Goal: Information Seeking & Learning: Get advice/opinions

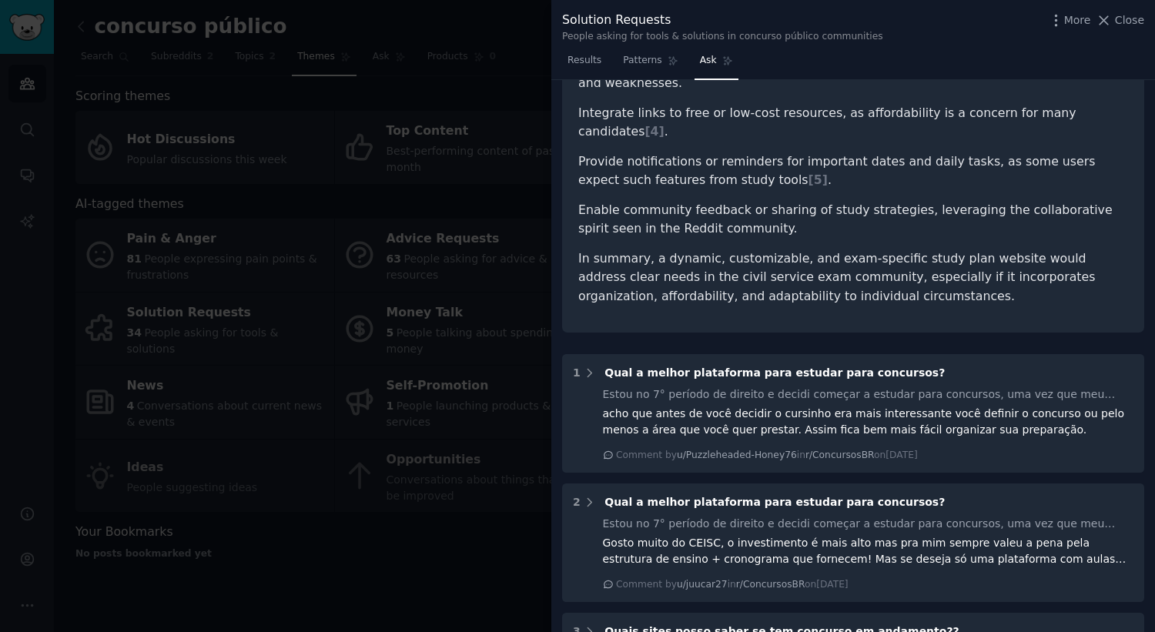
scroll to position [544, 0]
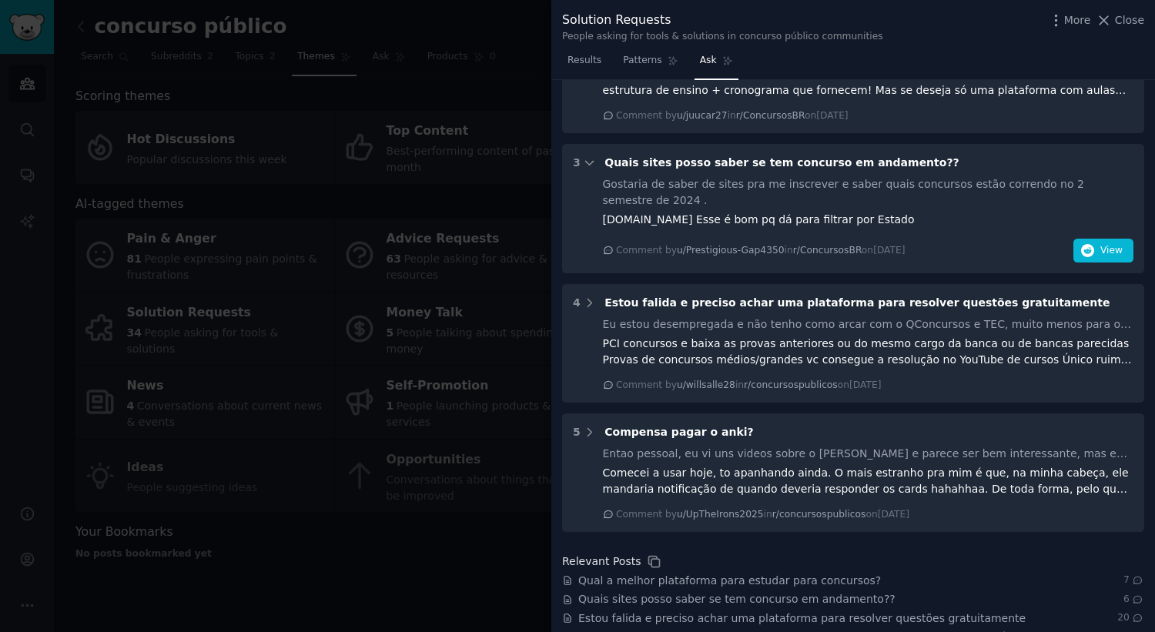
scroll to position [1003, 0]
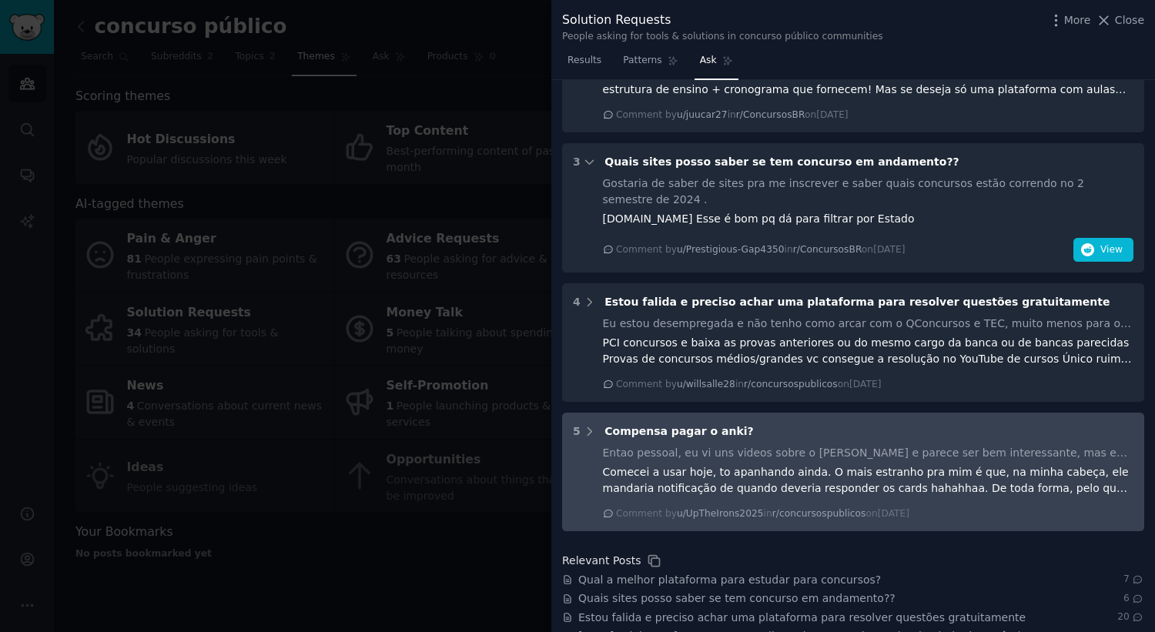
click at [731, 445] on div "Entao pessoal, eu vi uns videos sobre o [PERSON_NAME] e parece ser bem interess…" at bounding box center [868, 453] width 531 height 16
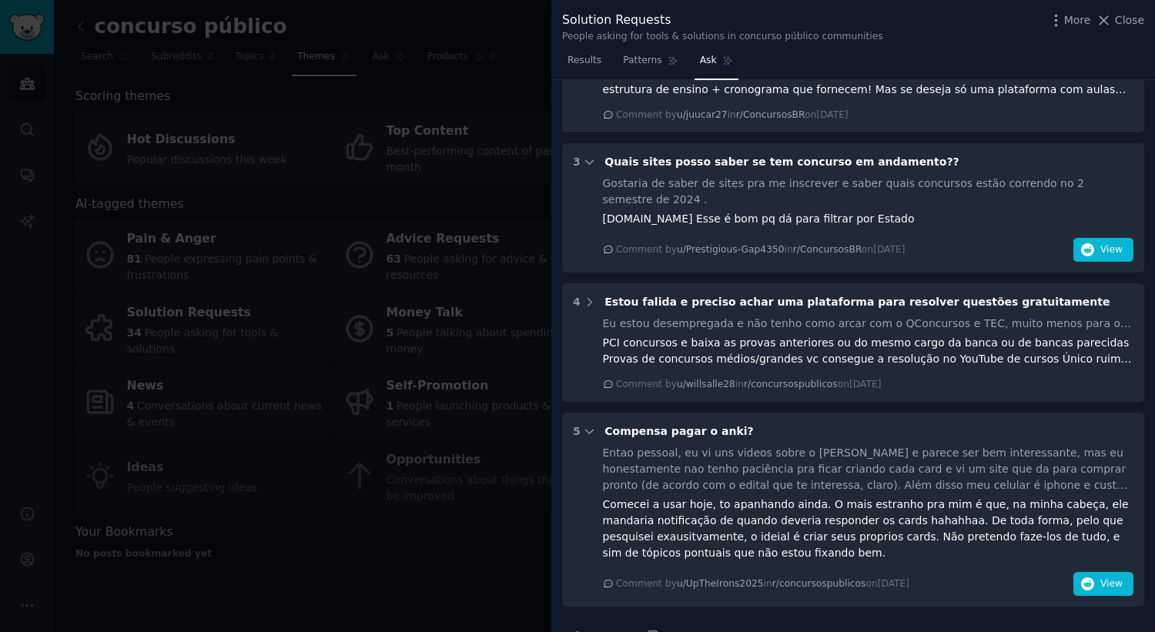
click at [954, 445] on div "Entao pessoal, eu vi uns videos sobre o [PERSON_NAME] e parece ser bem interess…" at bounding box center [868, 469] width 531 height 49
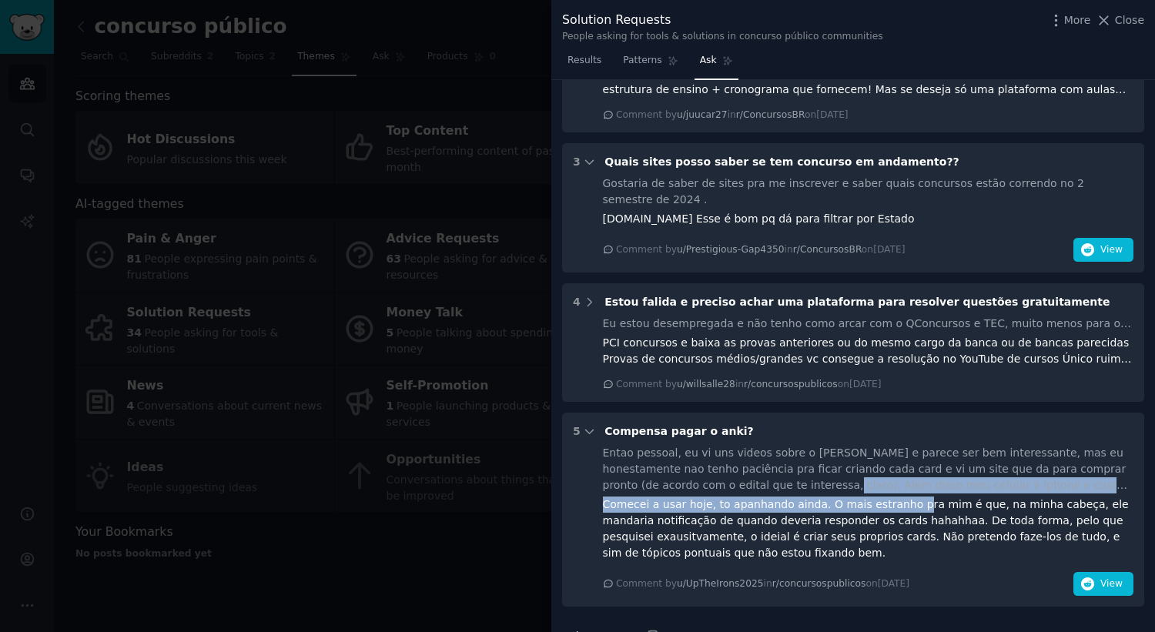
drag, startPoint x: 753, startPoint y: 413, endPoint x: 895, endPoint y: 421, distance: 141.9
click at [902, 445] on div "Entao pessoal, eu vi uns videos sobre o [PERSON_NAME] e parece ser bem interess…" at bounding box center [868, 520] width 531 height 151
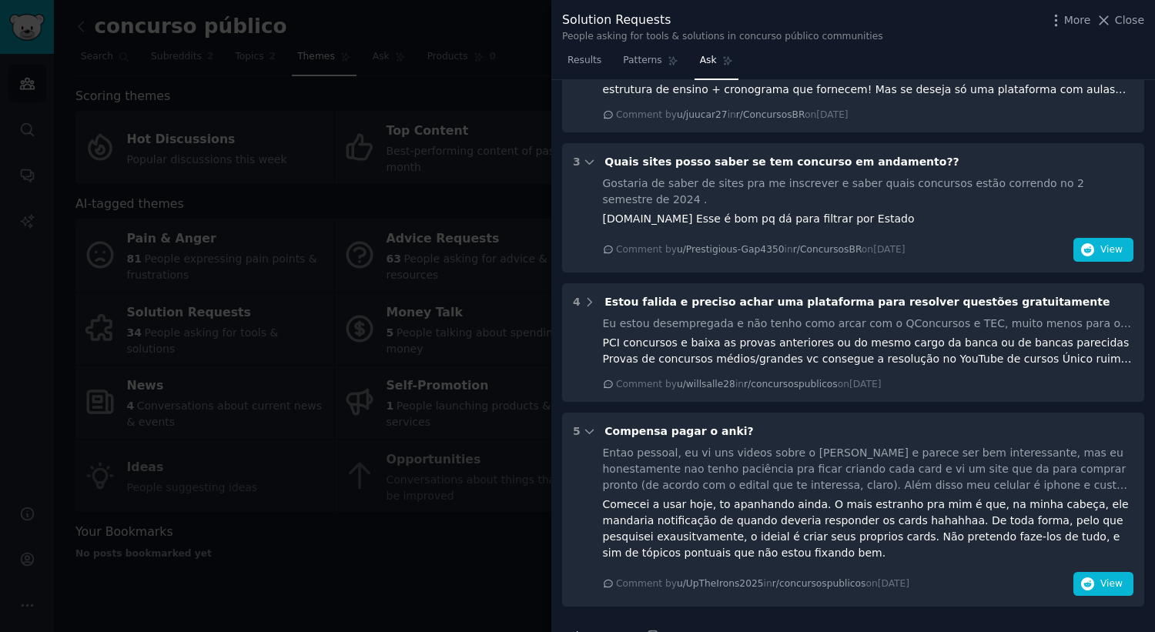
click at [920, 445] on div "Entao pessoal, eu vi uns videos sobre o [PERSON_NAME] e parece ser bem interess…" at bounding box center [868, 469] width 531 height 49
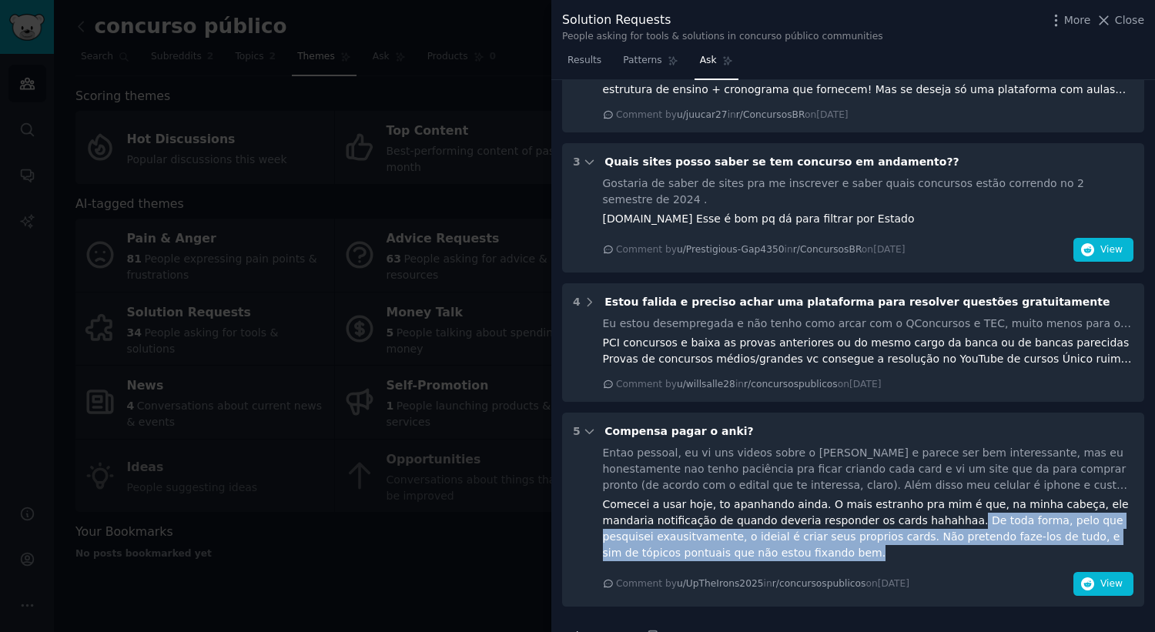
drag, startPoint x: 798, startPoint y: 474, endPoint x: 905, endPoint y: 438, distance: 113.5
click at [905, 497] on div "Comecei a usar hoje, to apanhando ainda. O mais estranho pra mim é que, na minh…" at bounding box center [868, 529] width 531 height 65
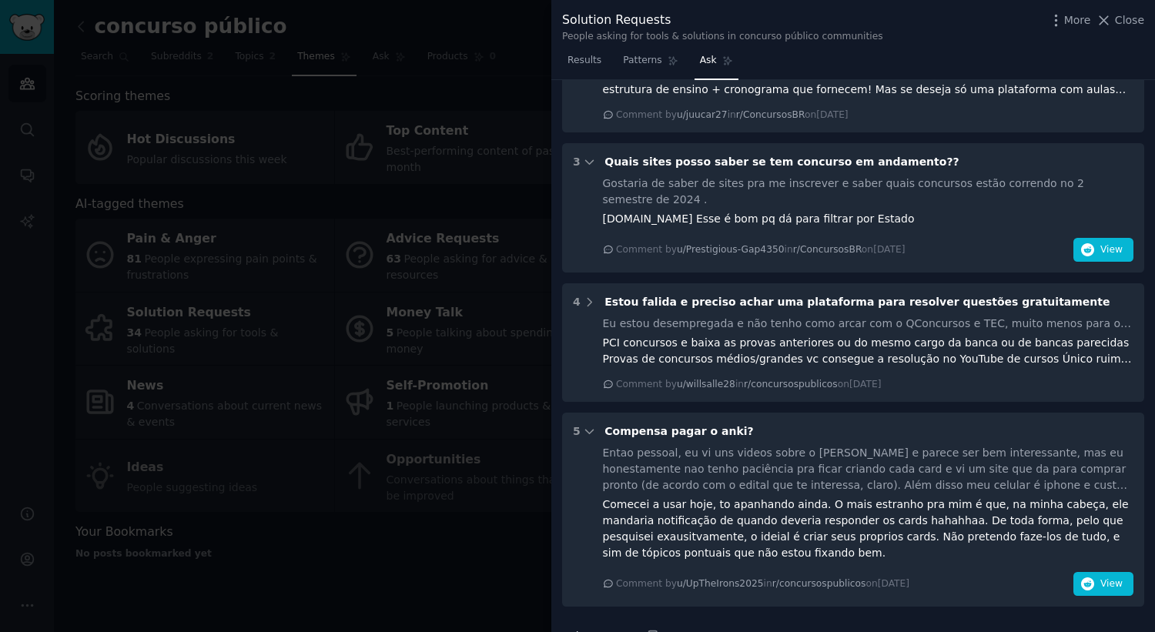
click at [846, 497] on div "Comecei a usar hoje, to apanhando ainda. O mais estranho pra mim é que, na minh…" at bounding box center [868, 529] width 531 height 65
